Goal: Information Seeking & Learning: Learn about a topic

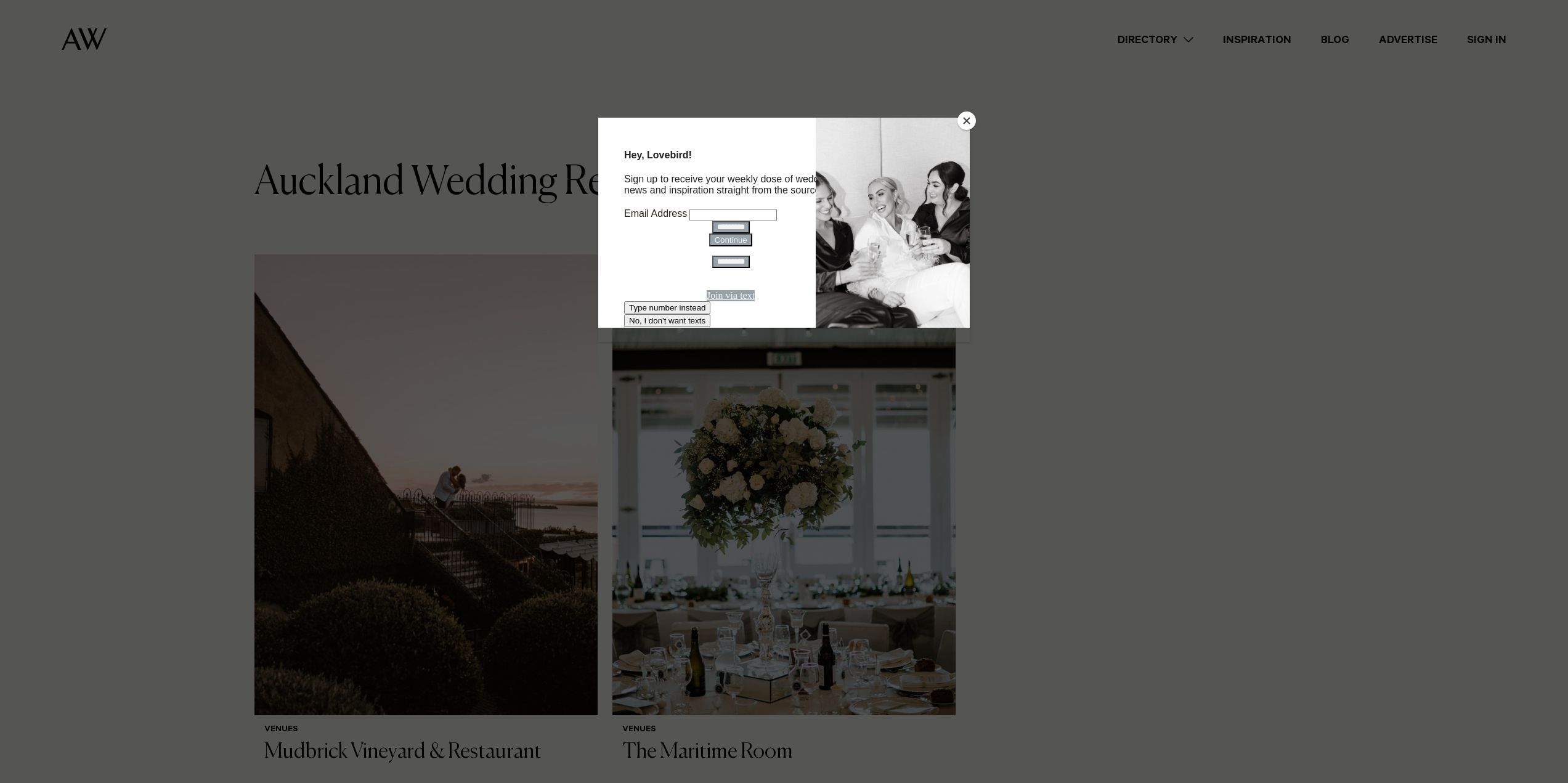
click at [1012, 182] on div at bounding box center [784, 392] width 1568 height 783
click at [962, 119] on button "Close" at bounding box center [966, 120] width 18 height 18
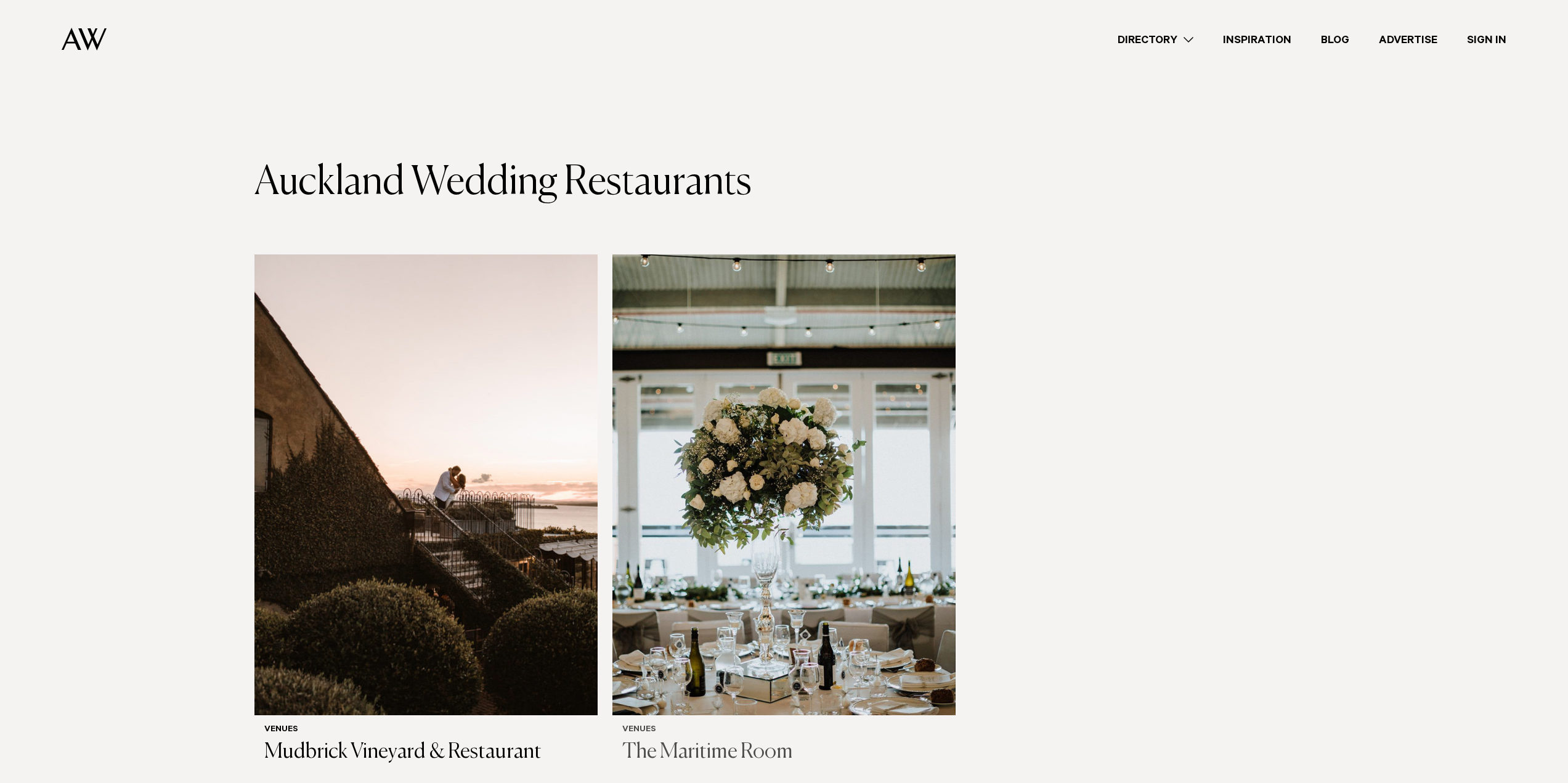
click at [854, 611] on img at bounding box center [784, 485] width 343 height 461
click at [1172, 43] on link "Directory" at bounding box center [1156, 40] width 105 height 16
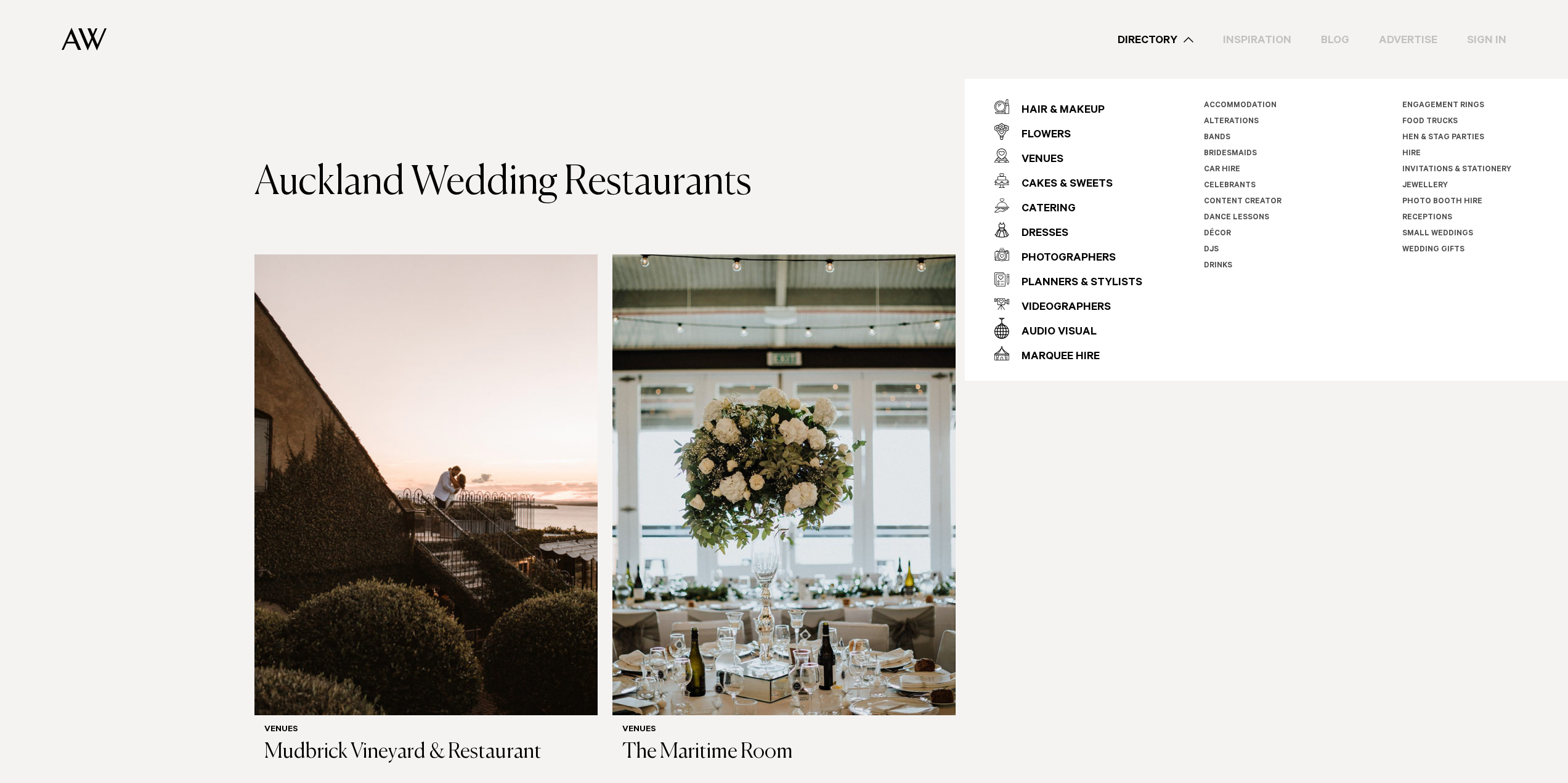
click at [28, 22] on div "Directory Hair & Makeup Flowers Venues" at bounding box center [783, 40] width 1548 height 79
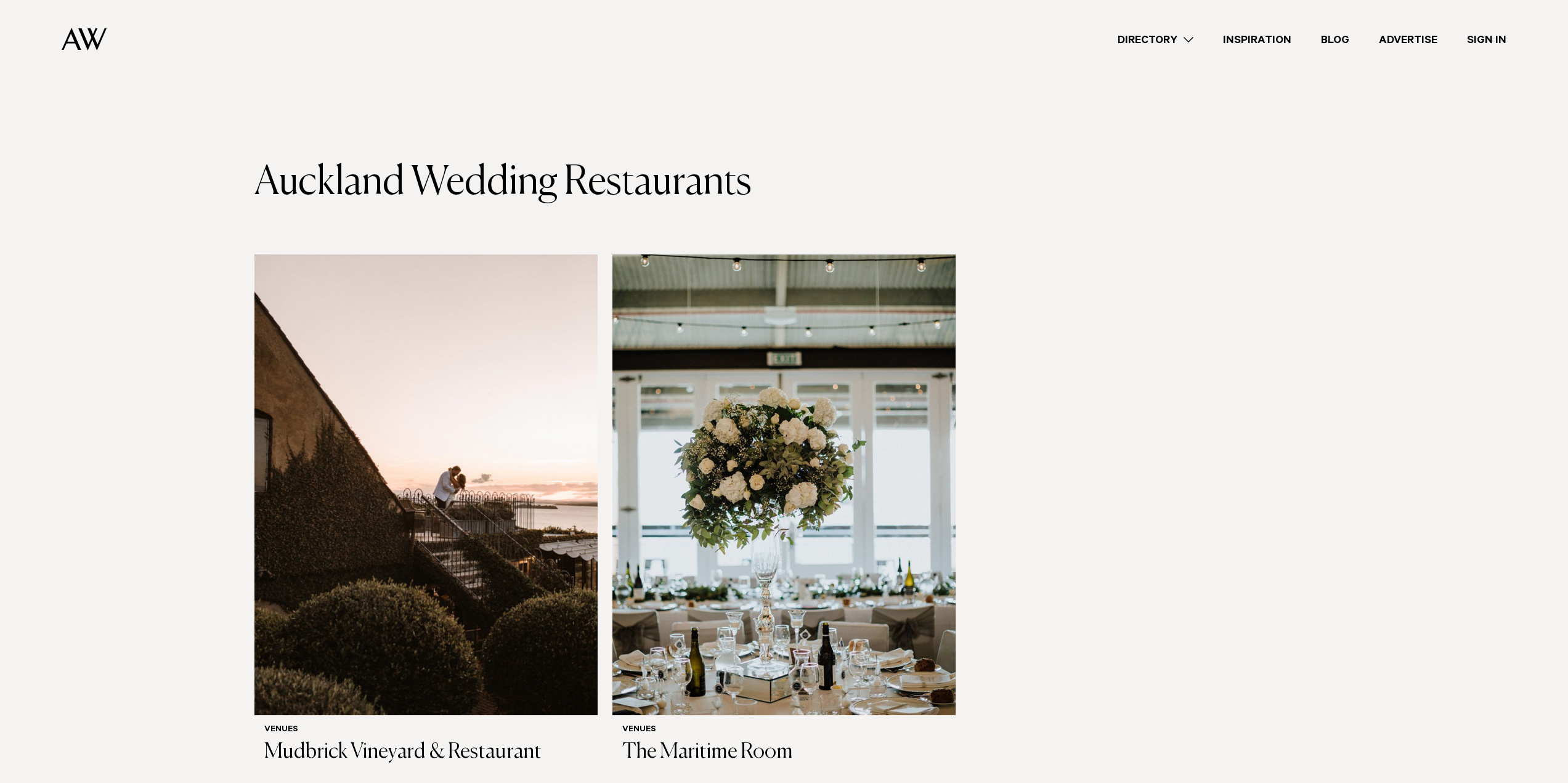
click at [86, 41] on img at bounding box center [84, 39] width 45 height 22
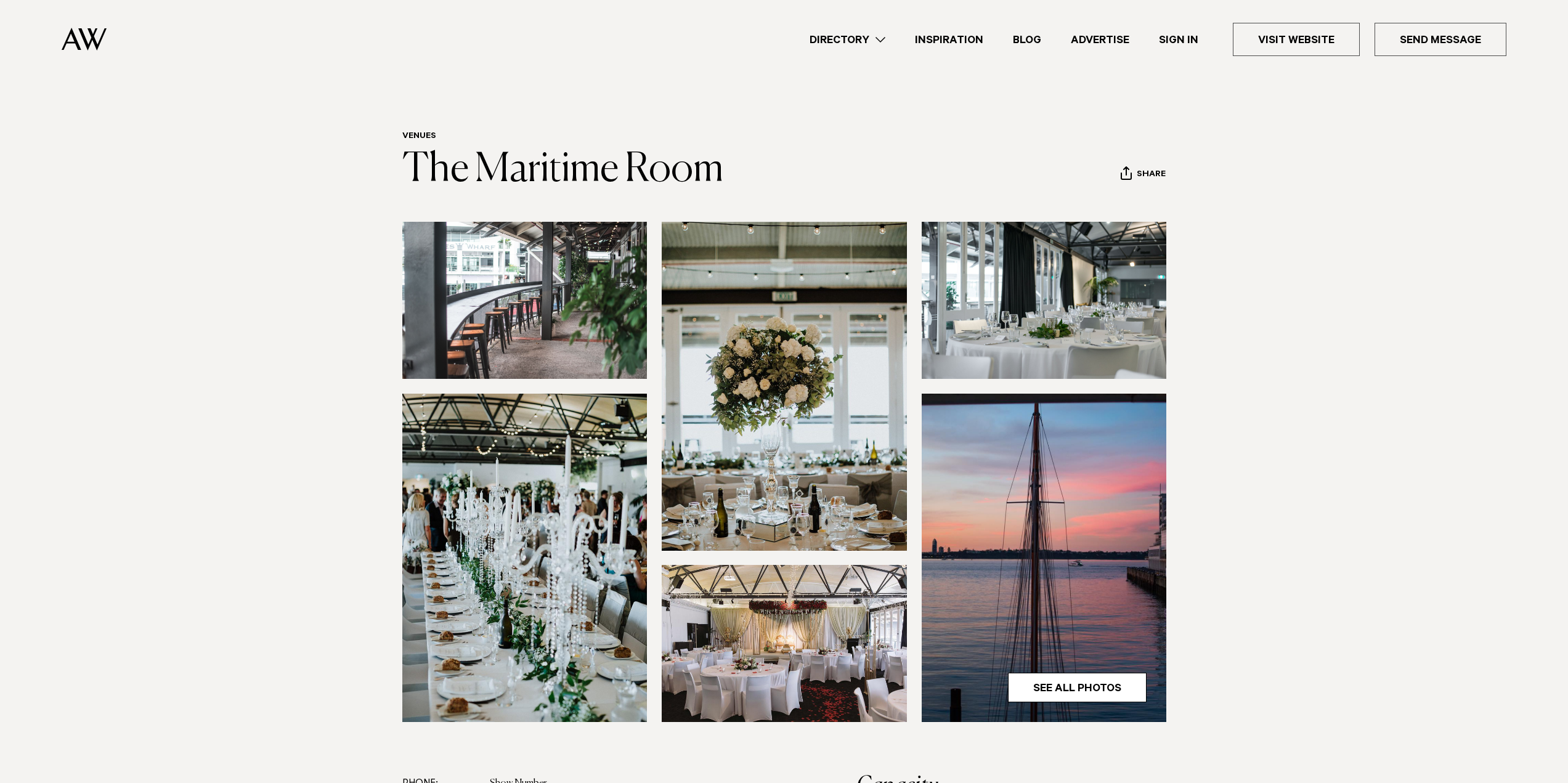
drag, startPoint x: 98, startPoint y: 395, endPoint x: 124, endPoint y: 423, distance: 38.2
click at [124, 423] on section at bounding box center [784, 498] width 1568 height 552
drag, startPoint x: 139, startPoint y: 396, endPoint x: 153, endPoint y: 394, distance: 14.1
click at [151, 392] on section at bounding box center [784, 498] width 1568 height 552
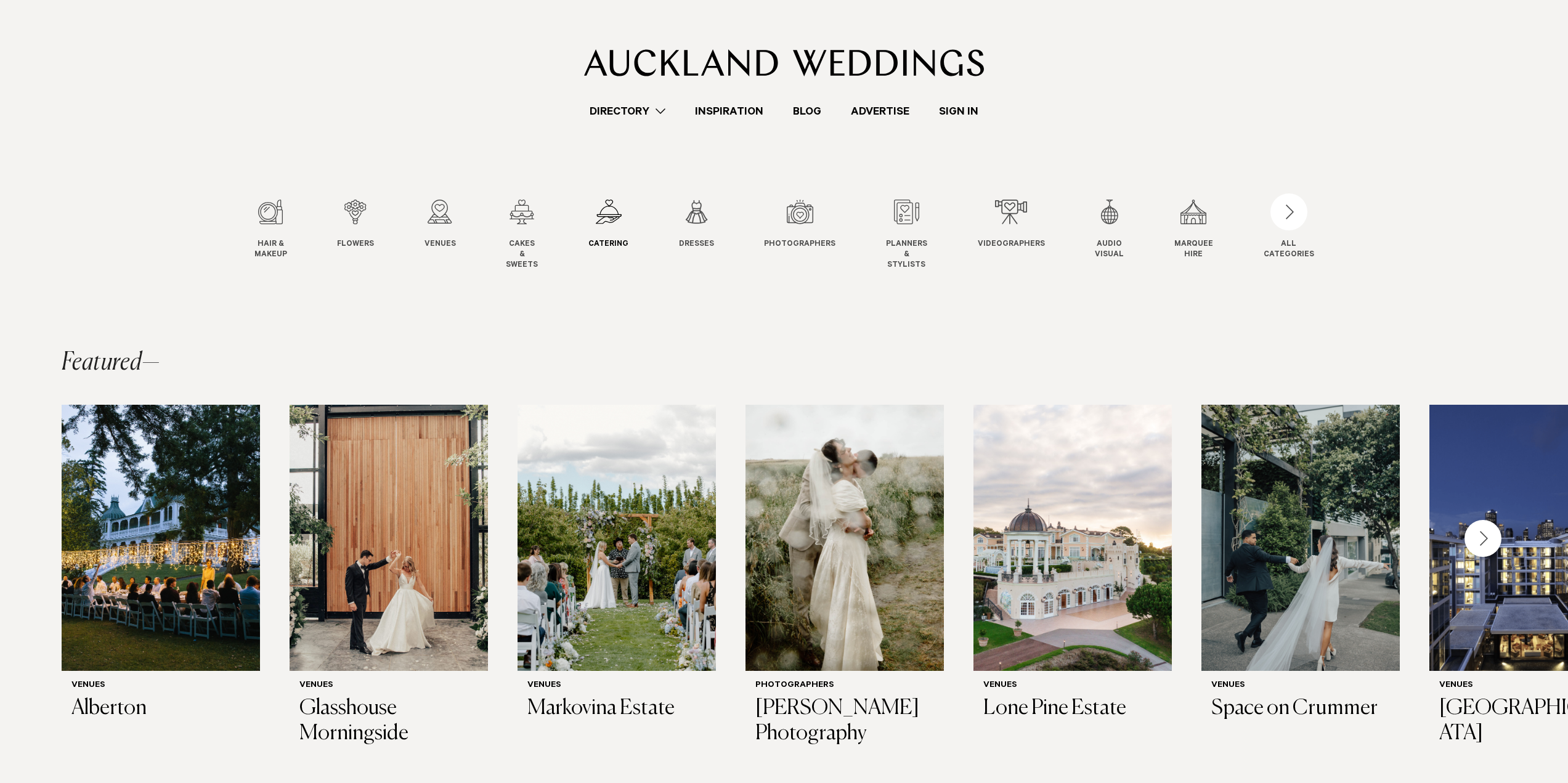
click at [612, 215] on div "5 / 12" at bounding box center [608, 212] width 40 height 25
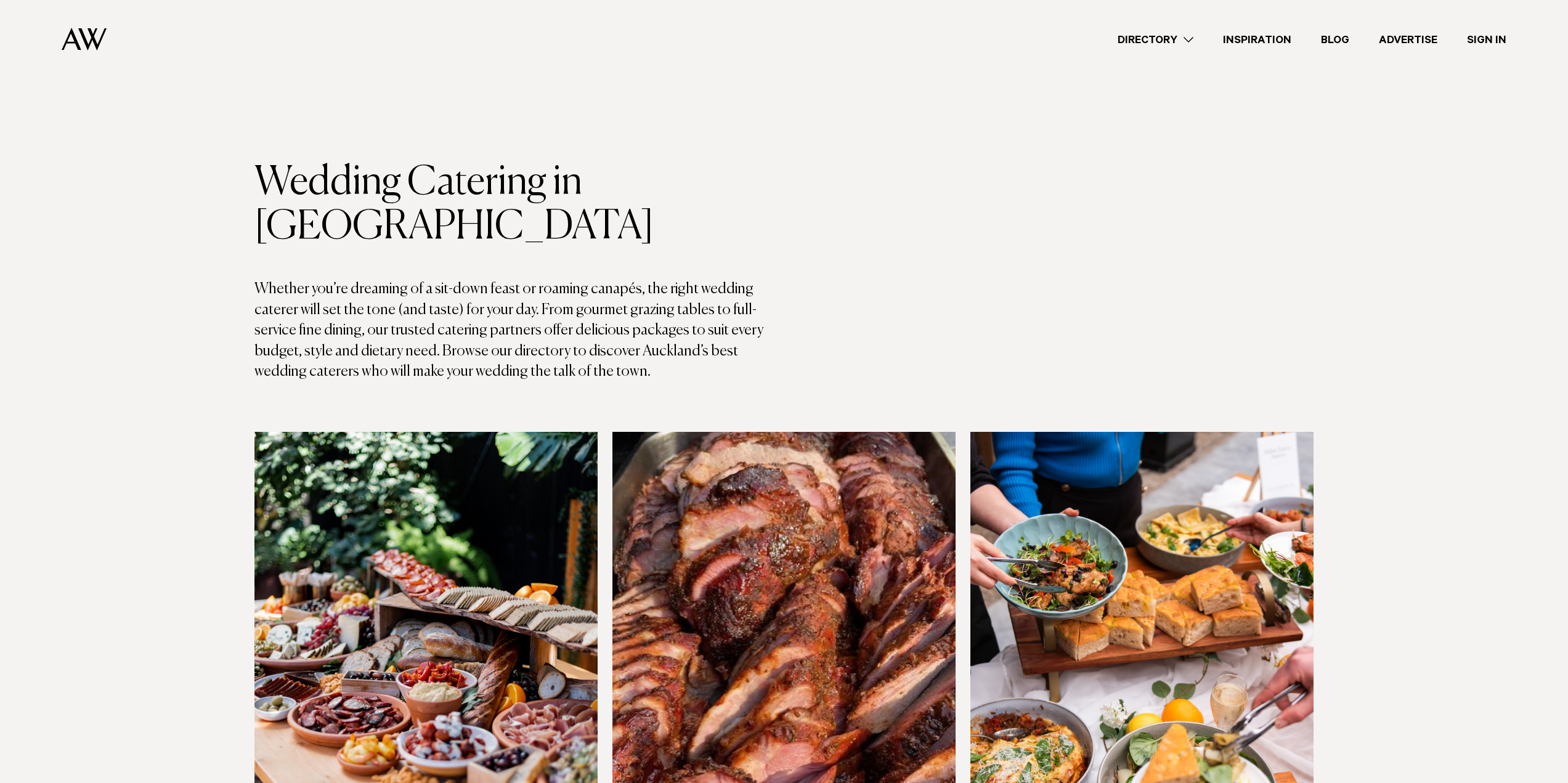
click at [86, 34] on img at bounding box center [84, 39] width 45 height 22
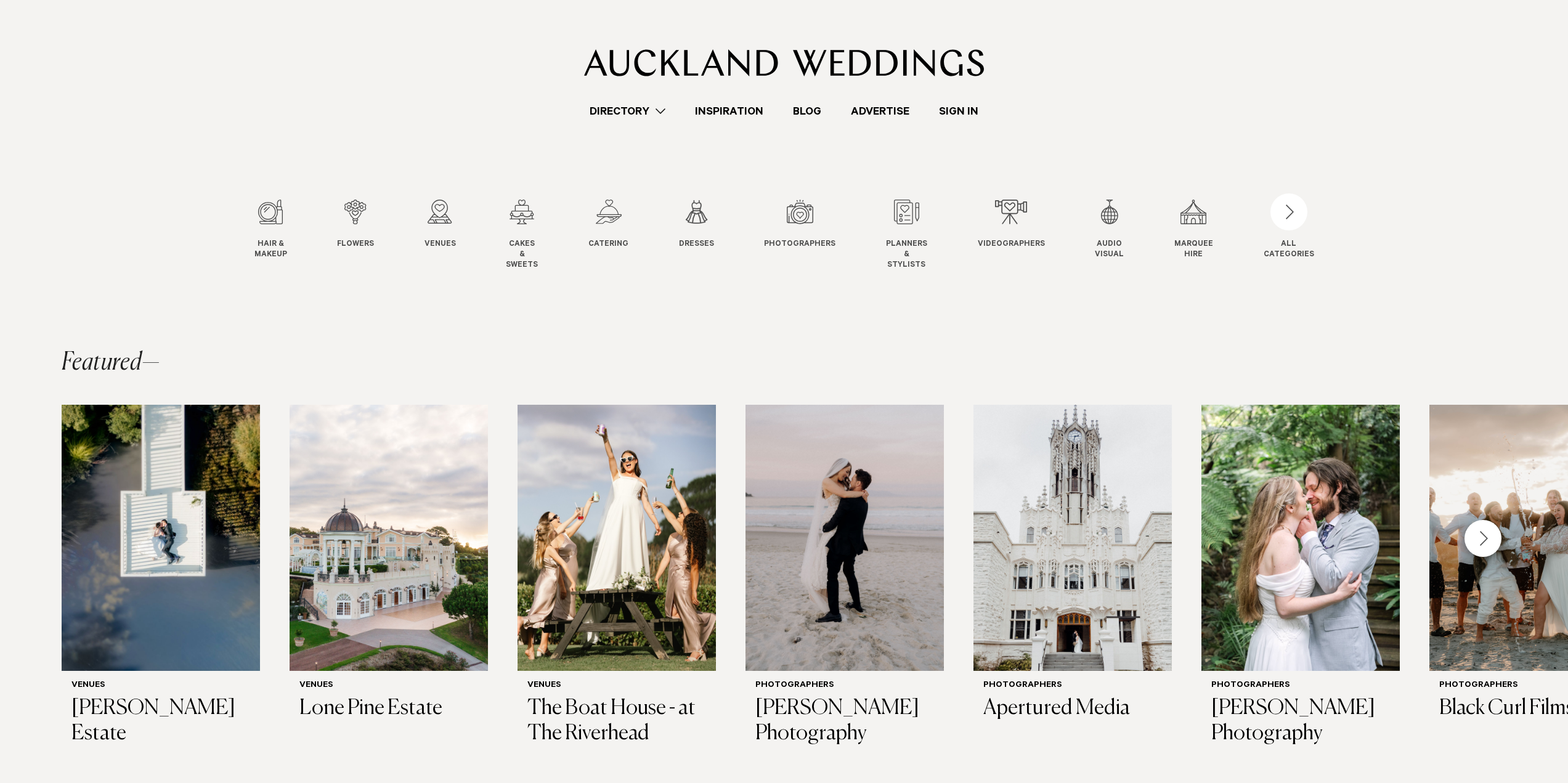
click at [494, 216] on div "Hair & Makeup Hair & Makeup Flowers Flowers Venues" at bounding box center [759, 235] width 1009 height 71
click at [465, 216] on swiper-slide "Venues Venues" at bounding box center [452, 235] width 56 height 71
click at [420, 225] on div "Hair & Makeup Hair & Makeup Flowers Flowers Venues" at bounding box center [759, 235] width 1009 height 71
click at [441, 213] on div "3 / 12" at bounding box center [440, 212] width 32 height 25
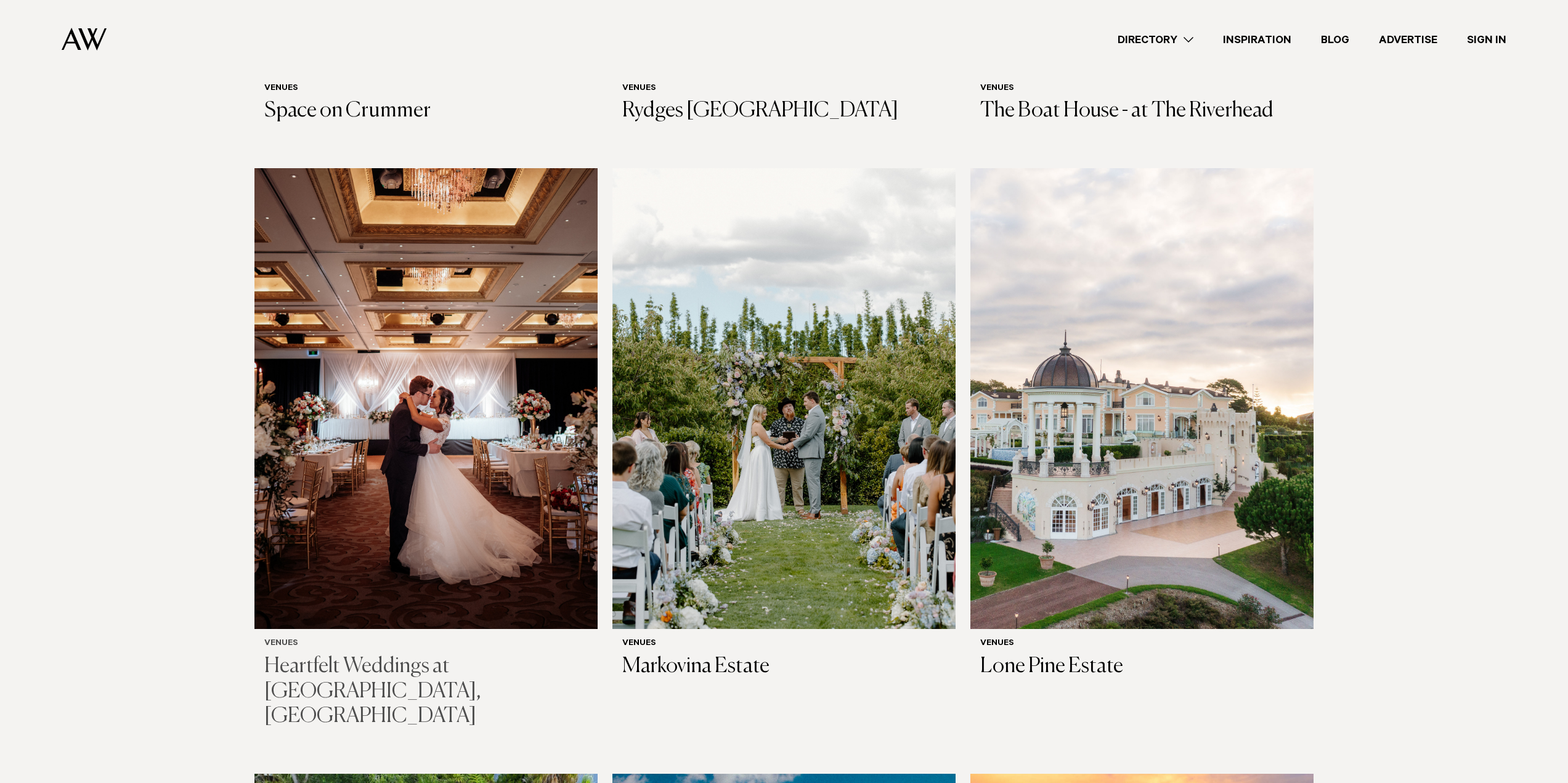
scroll to position [1910, 0]
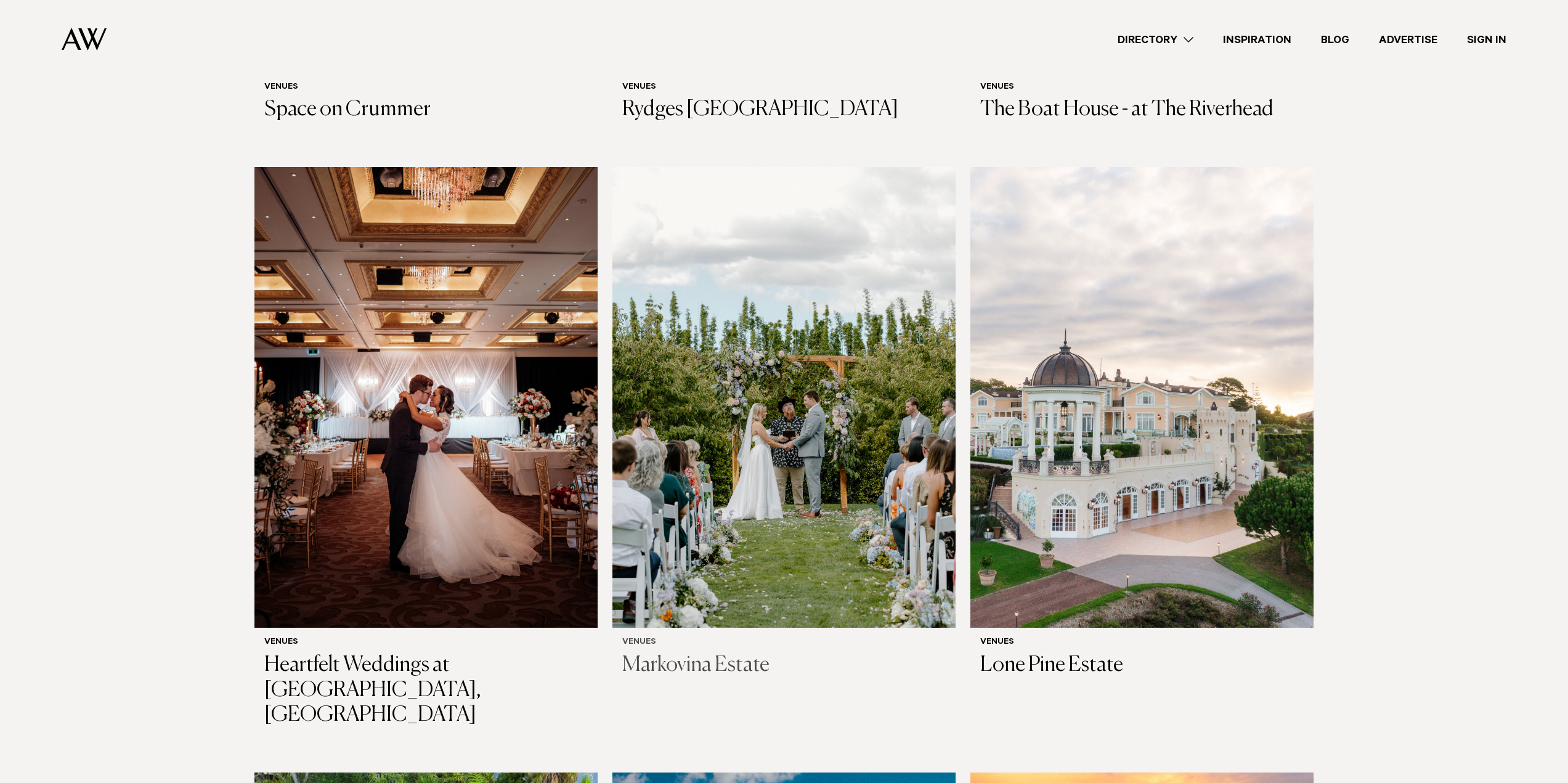
drag, startPoint x: 728, startPoint y: 621, endPoint x: 717, endPoint y: 621, distance: 11.0
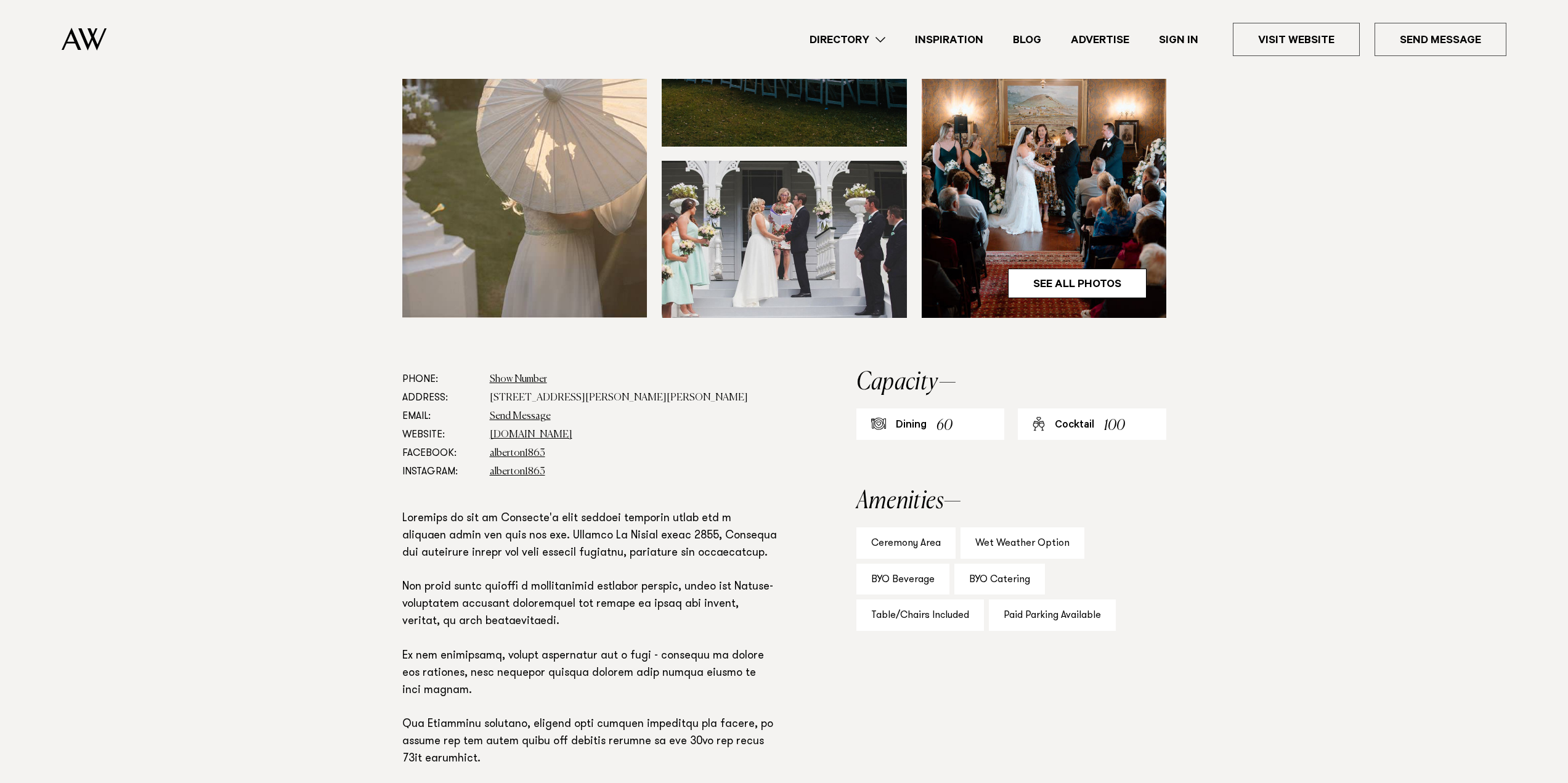
scroll to position [431, 0]
